Goal: Information Seeking & Learning: Learn about a topic

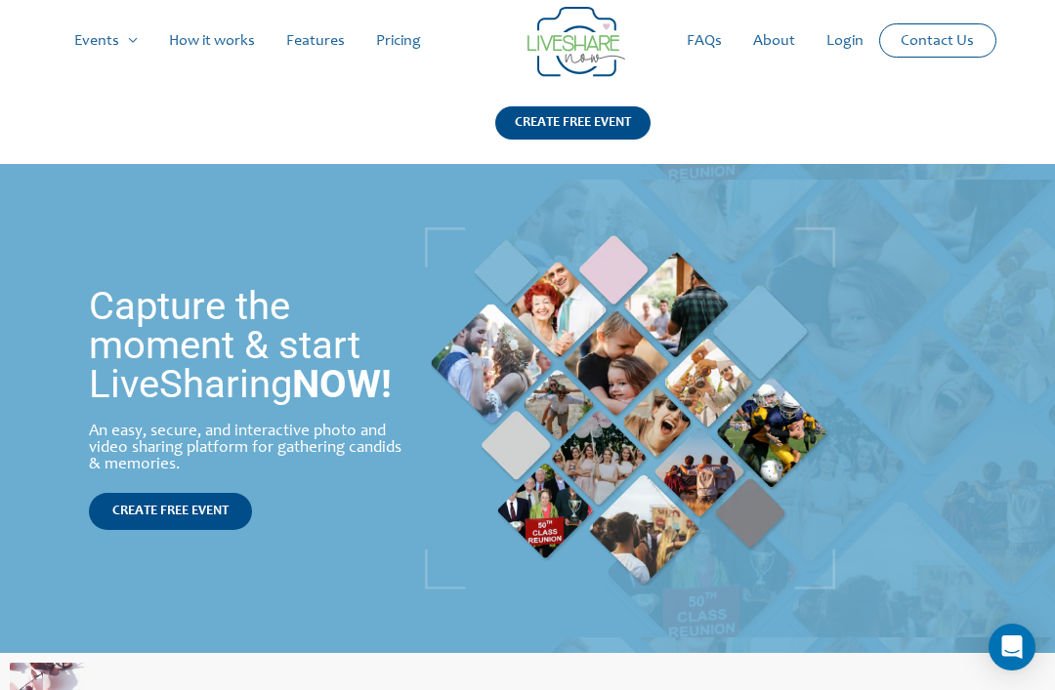
scroll to position [9, 0]
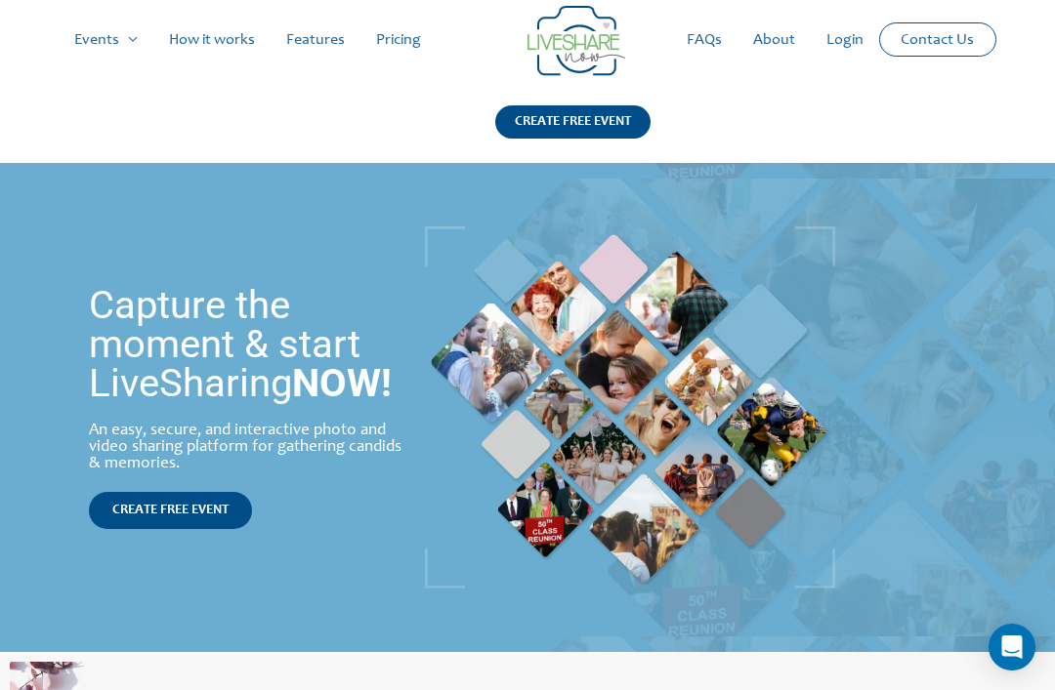
click at [412, 37] on link "Pricing" at bounding box center [398, 40] width 76 height 62
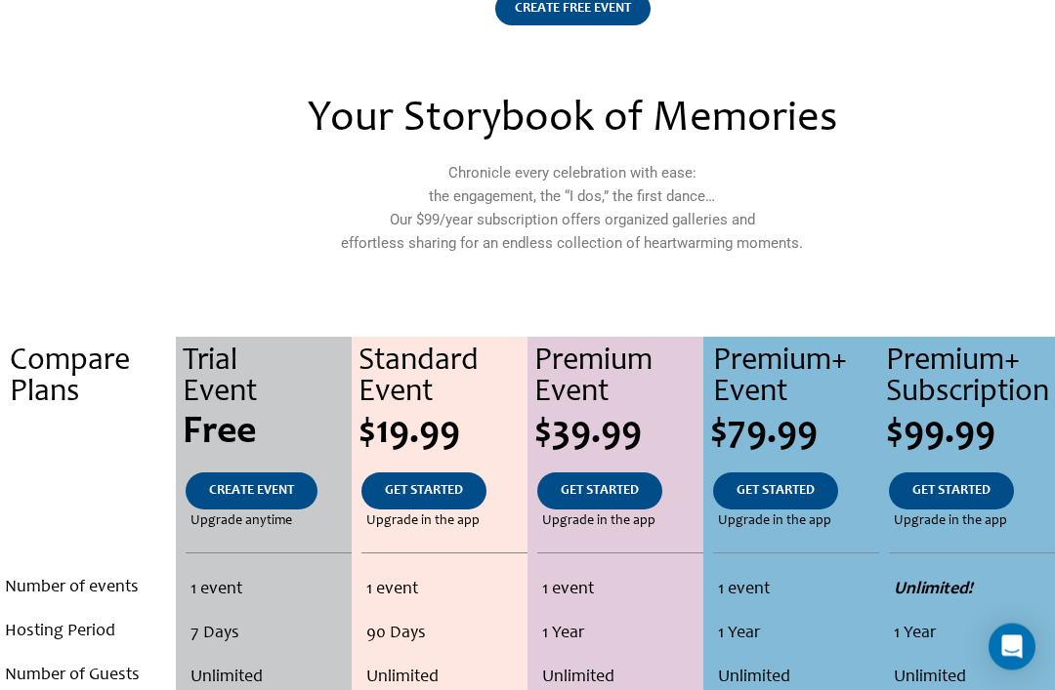
scroll to position [106, 0]
